Goal: Browse casually

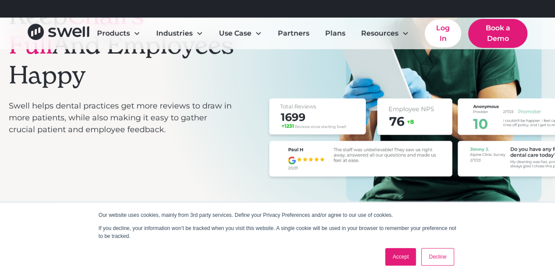
scroll to position [132, 0]
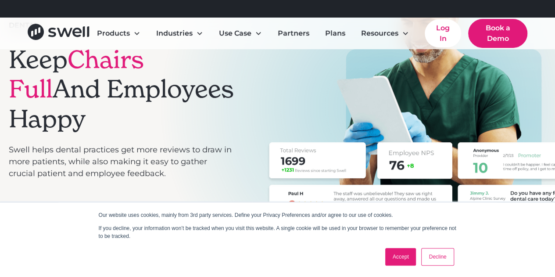
click at [404, 258] on link "Accept" at bounding box center [400, 257] width 31 height 18
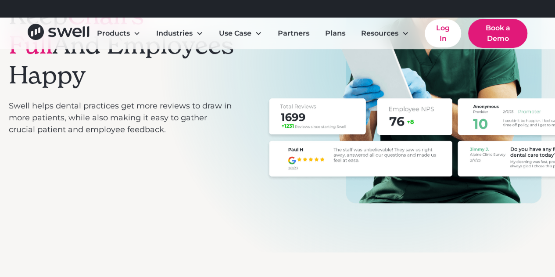
scroll to position [0, 0]
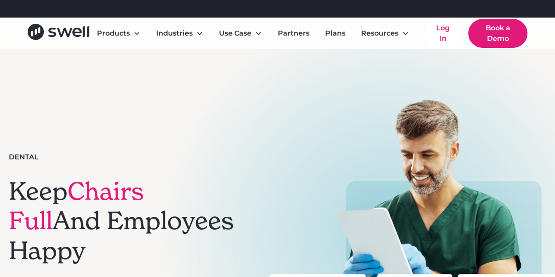
drag, startPoint x: 57, startPoint y: 31, endPoint x: 30, endPoint y: 111, distance: 84.5
click at [30, 111] on div "Dental Keep Chairs Full And Employees Happy Swell helps dental practices get mo…" at bounding box center [277, 238] width 537 height 280
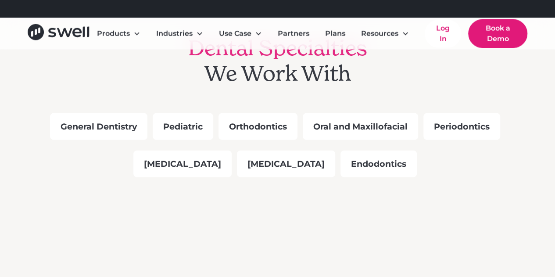
scroll to position [877, 0]
